Goal: Information Seeking & Learning: Check status

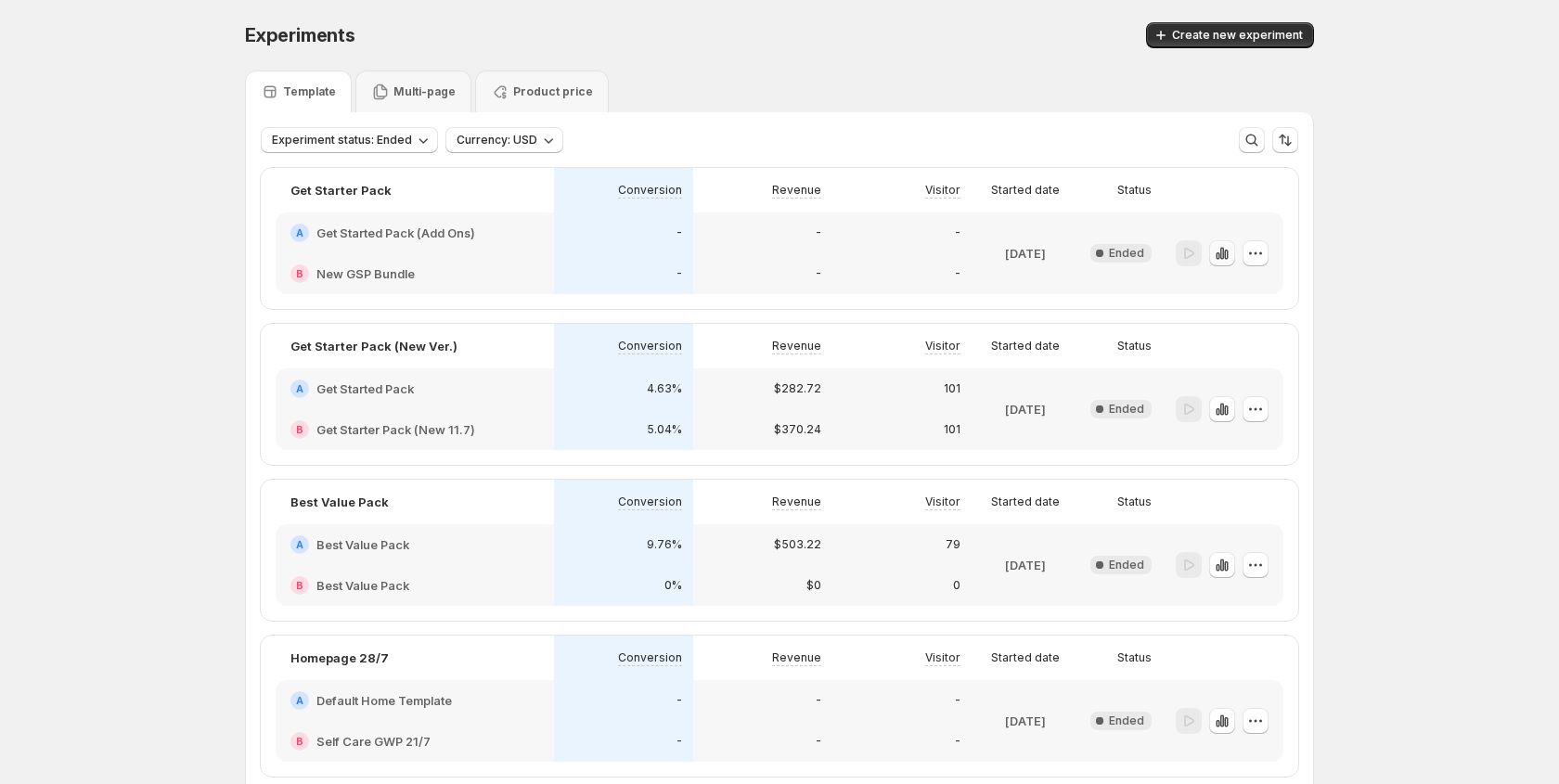
click at [1230, 251] on icon "button" at bounding box center [1222, 252] width 18 height 18
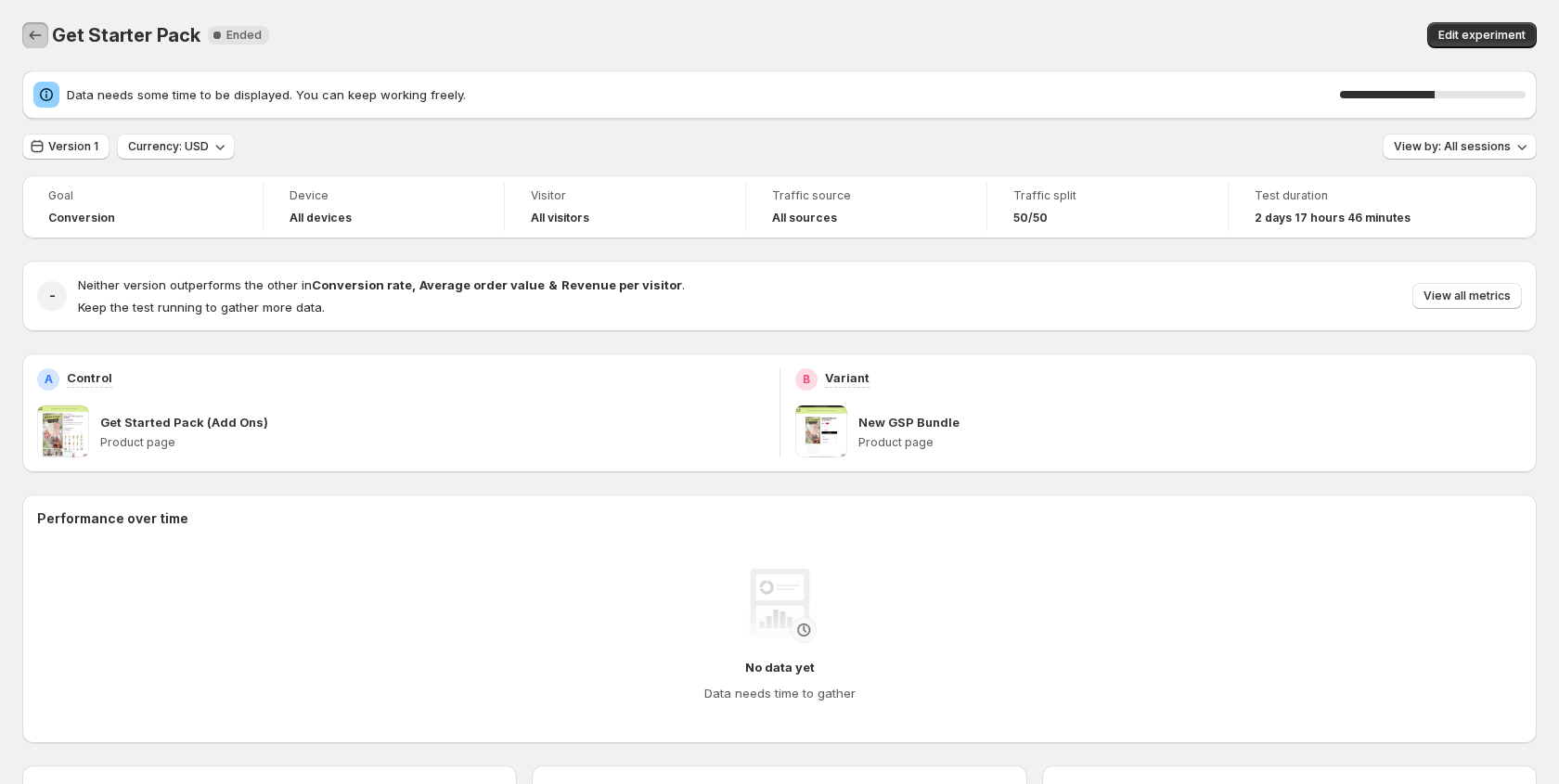
click at [26, 41] on icon "Back" at bounding box center [34, 34] width 18 height 18
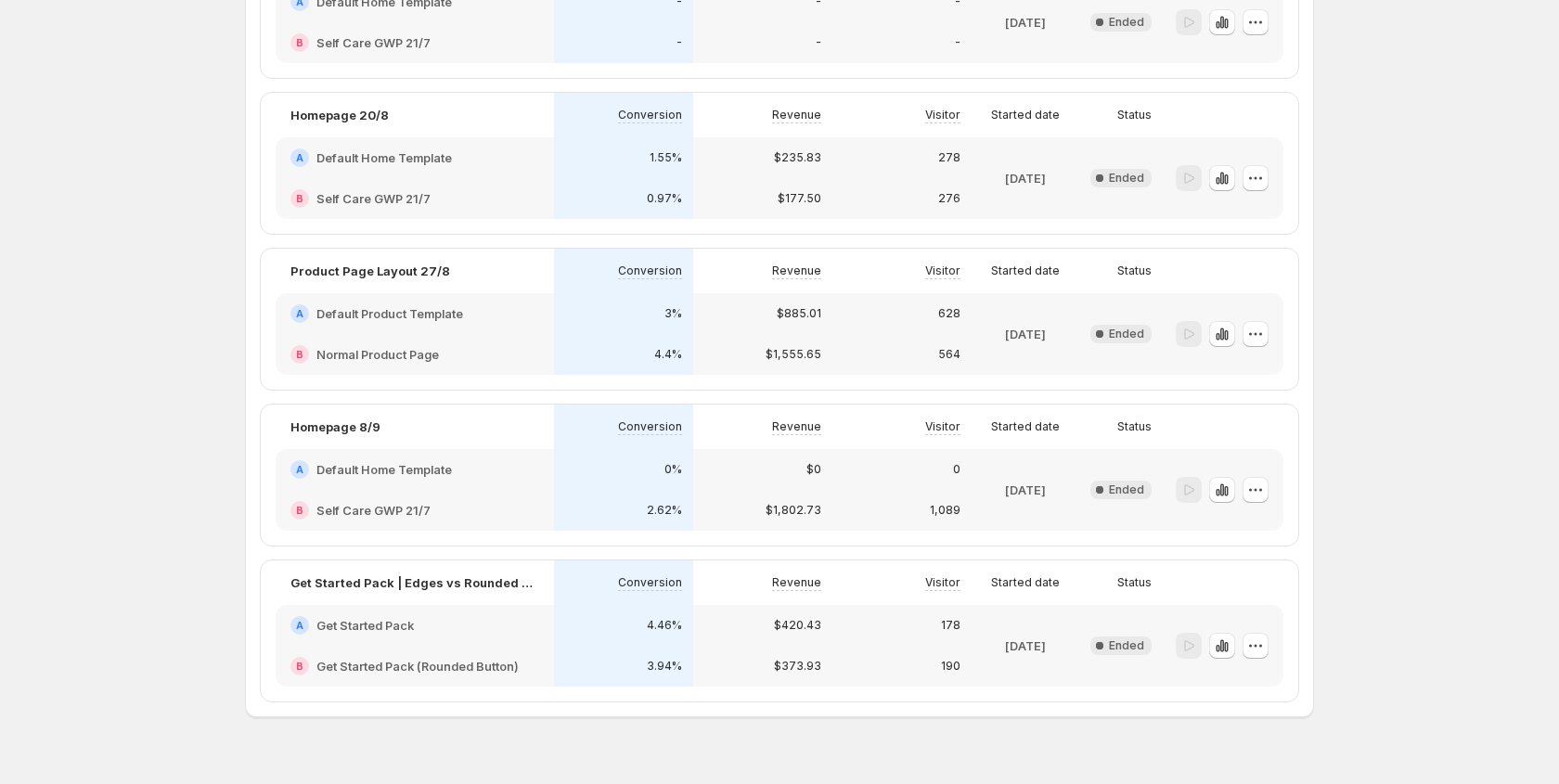
scroll to position [732, 0]
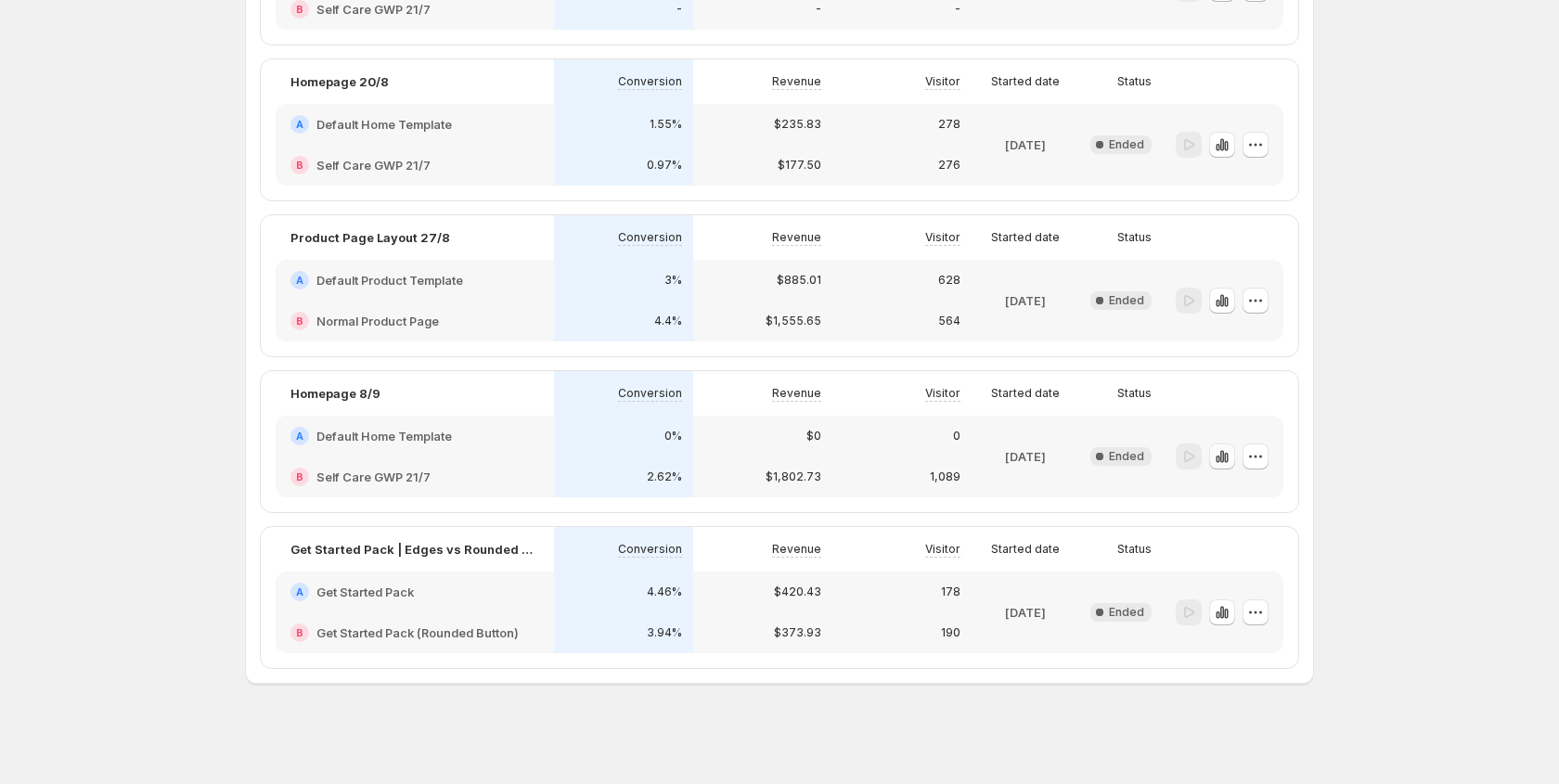
click at [1225, 460] on icon "button" at bounding box center [1225, 457] width 4 height 10
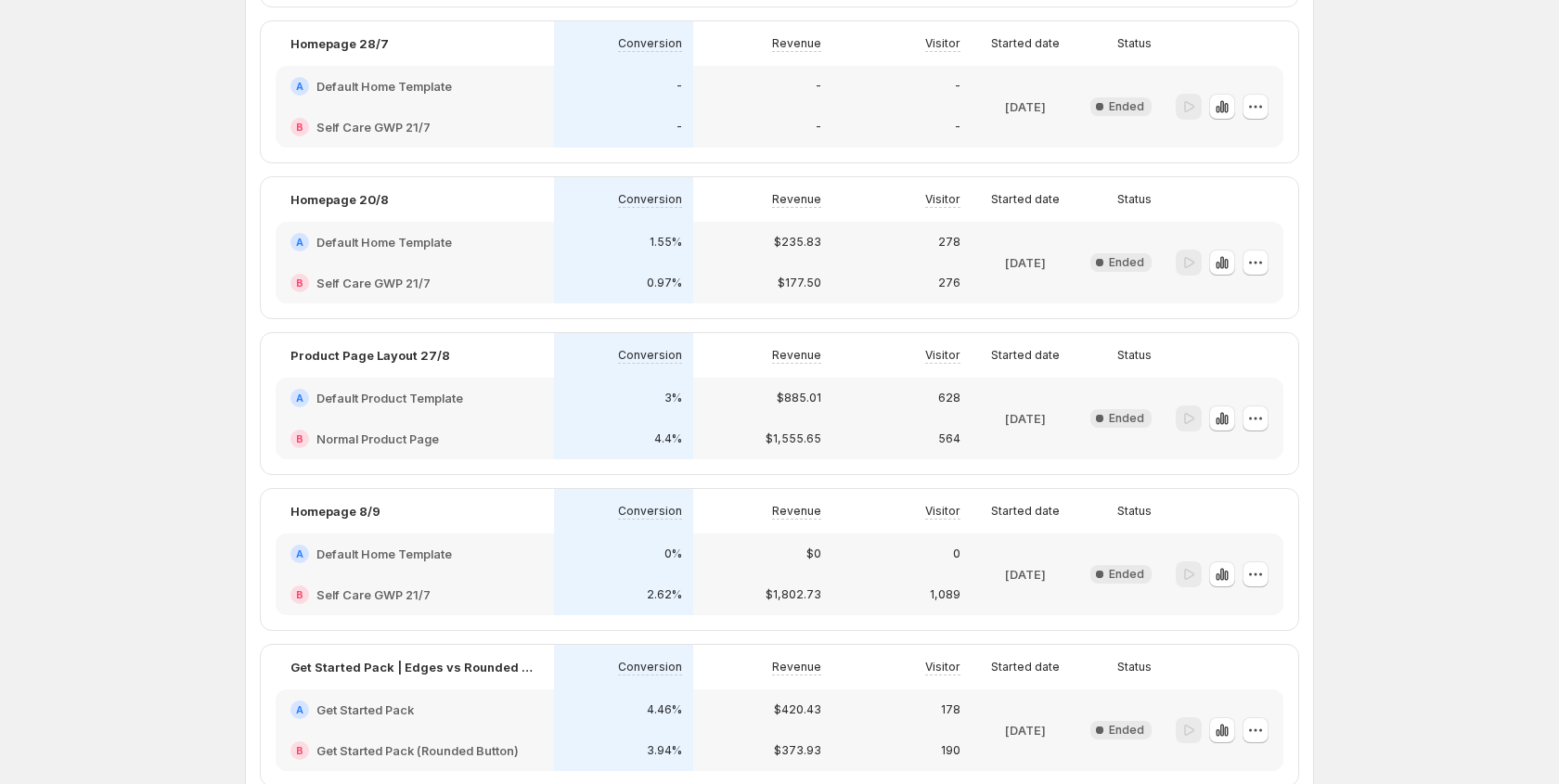
scroll to position [732, 0]
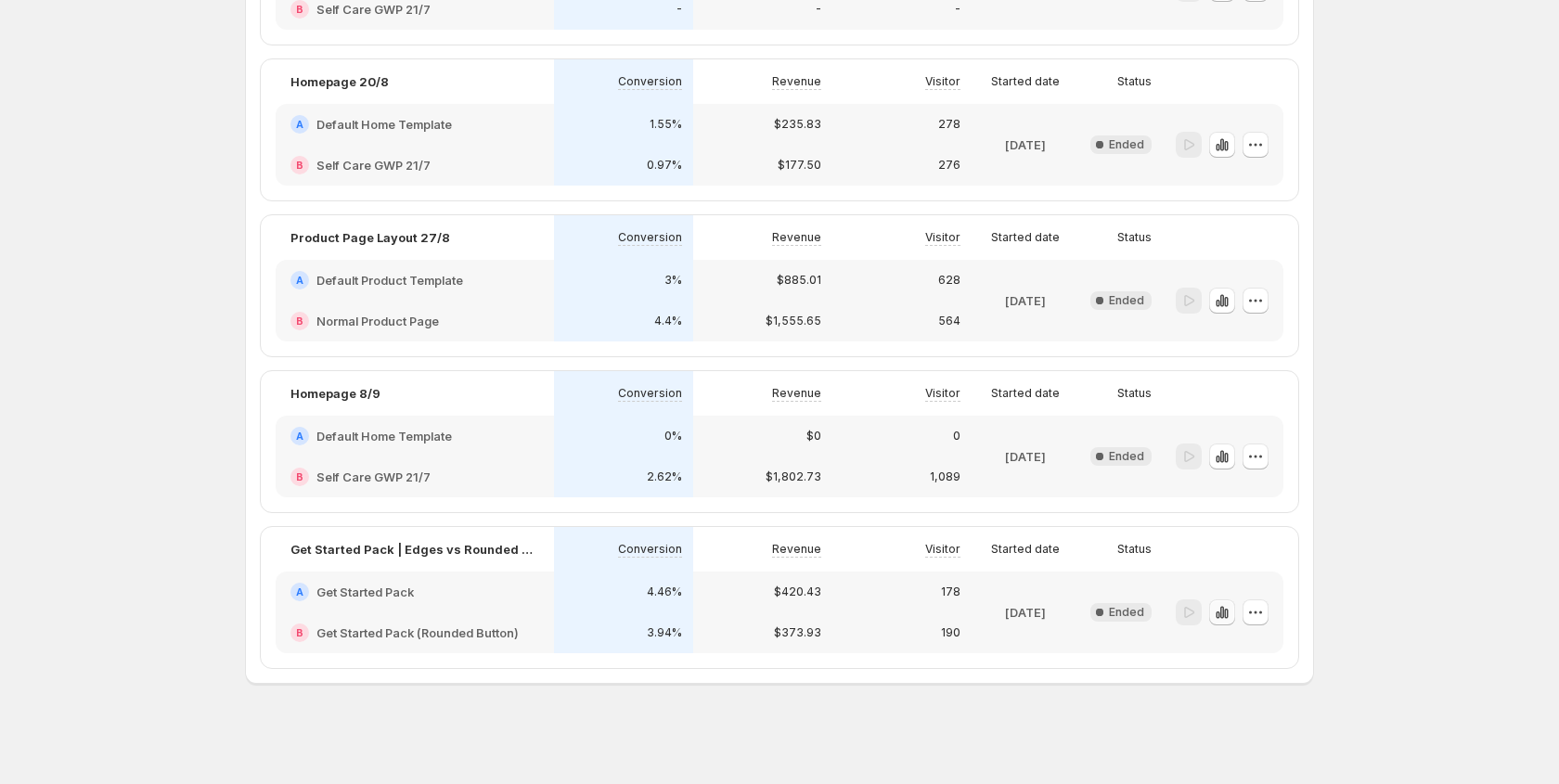
click at [1223, 615] on icon "button" at bounding box center [1223, 612] width 4 height 12
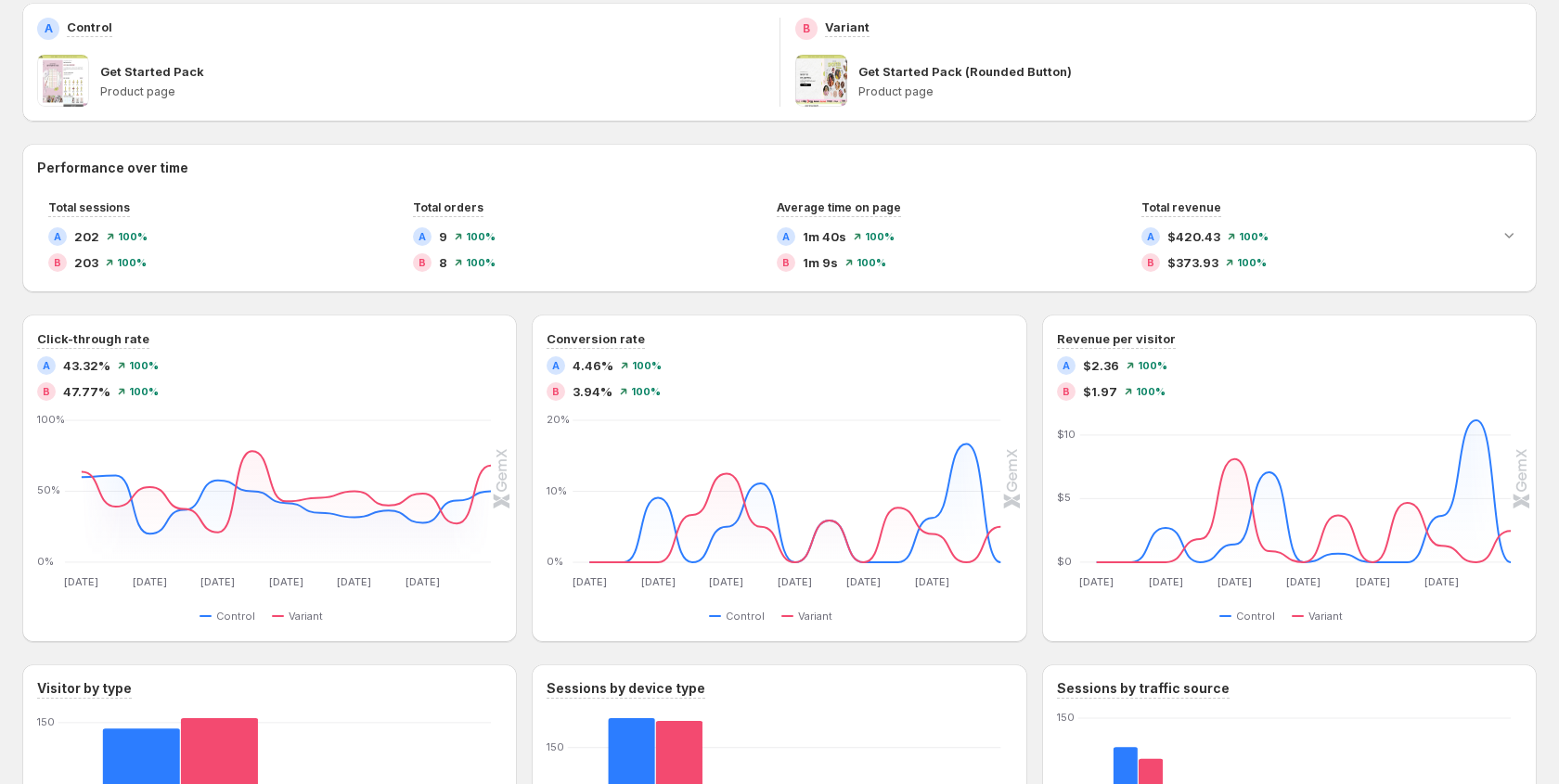
scroll to position [313, 0]
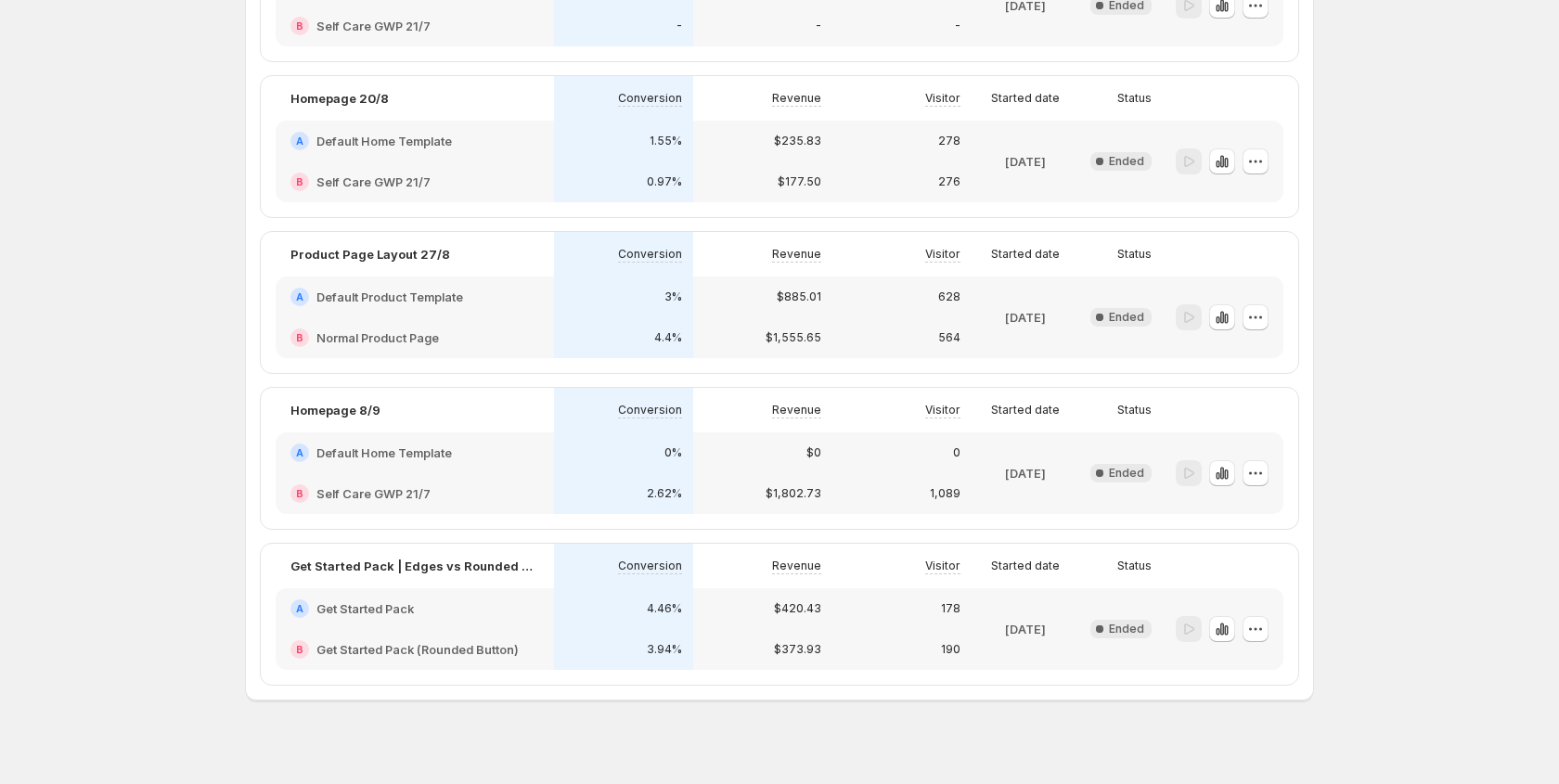
scroll to position [732, 0]
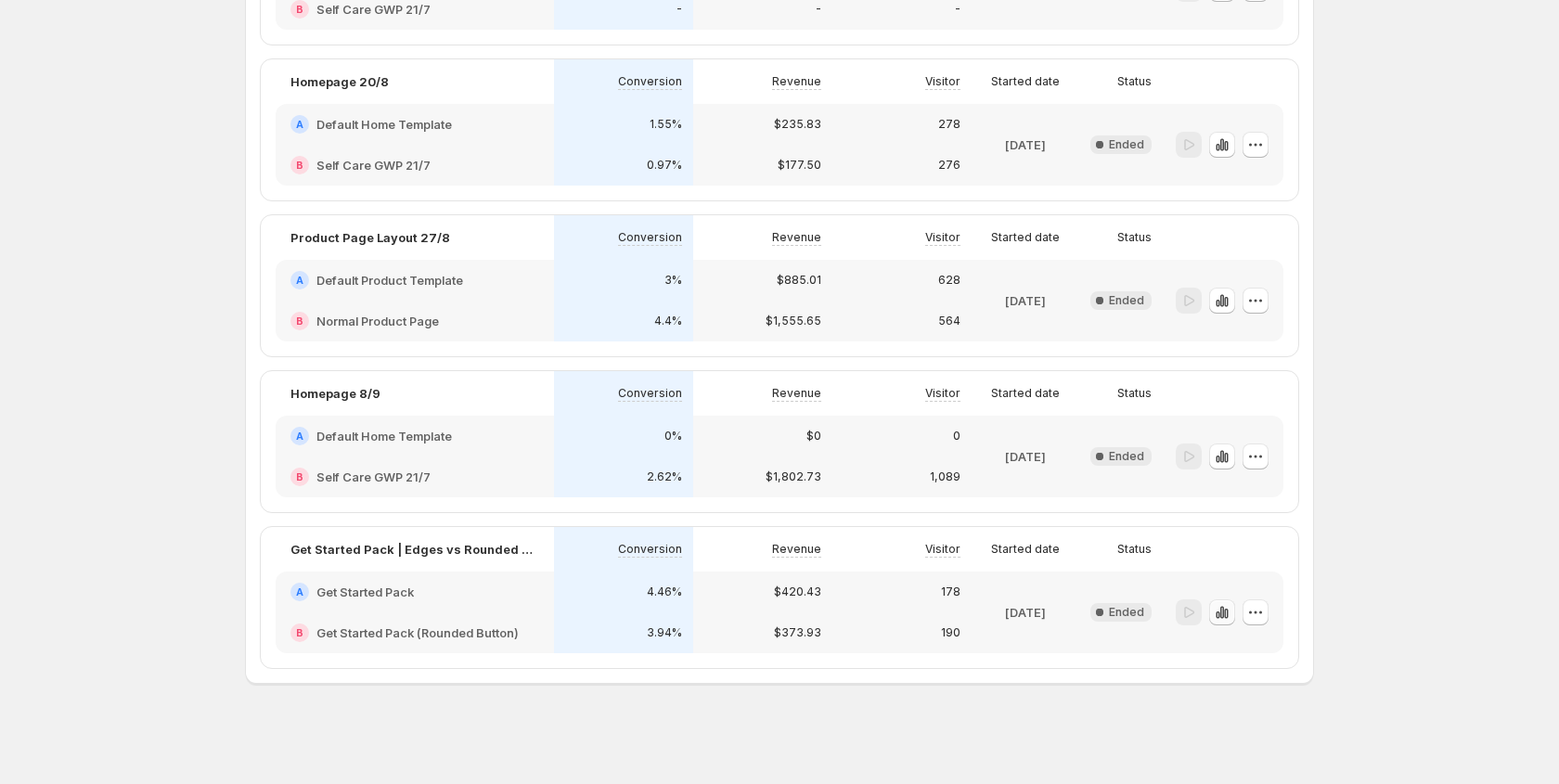
click at [1225, 618] on icon "button" at bounding box center [1222, 612] width 18 height 18
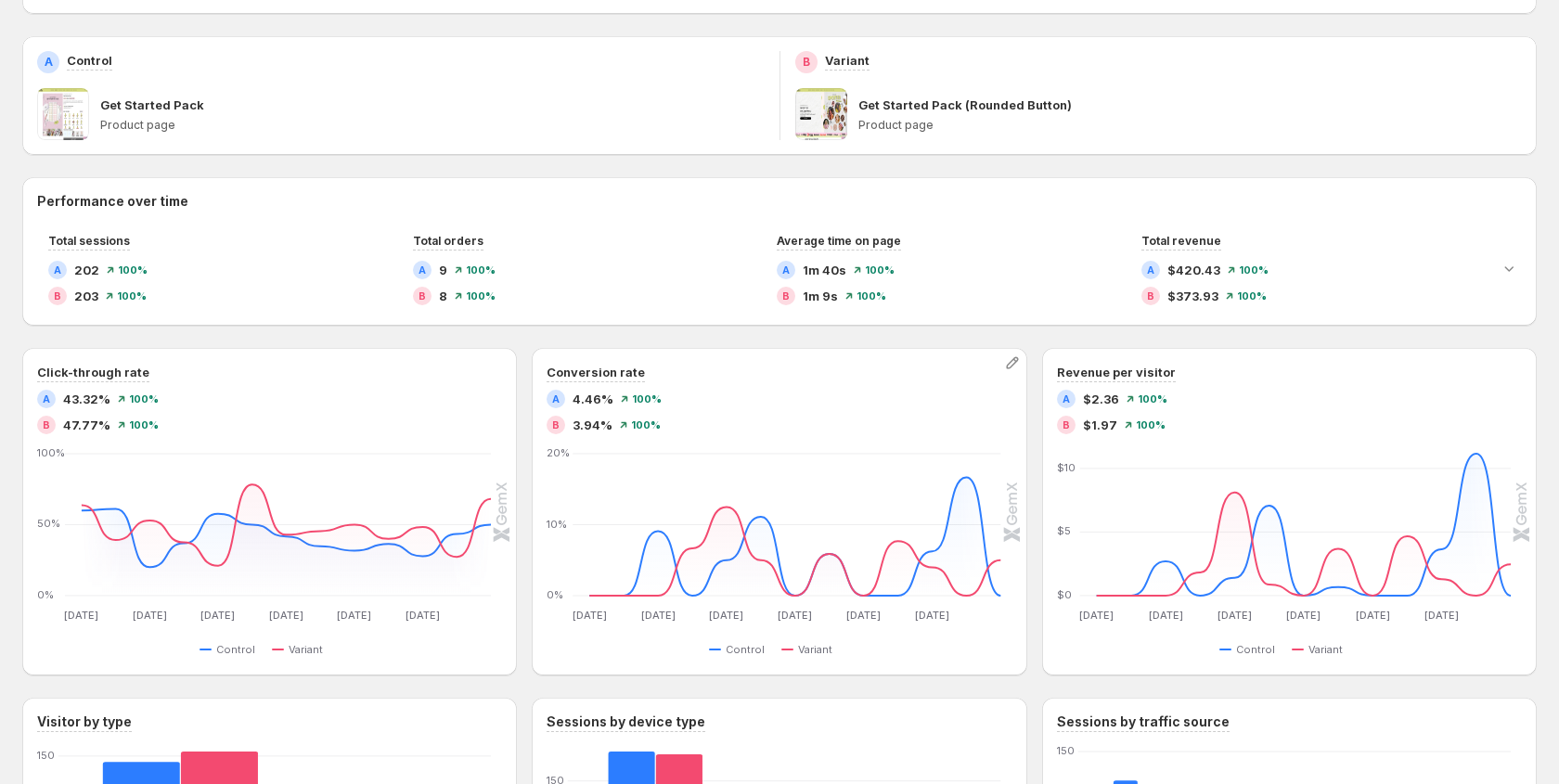
scroll to position [282, 0]
